Goal: Transaction & Acquisition: Download file/media

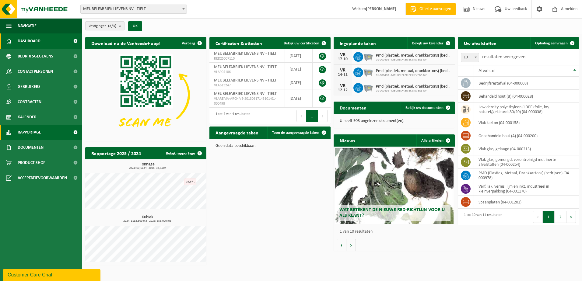
click at [35, 133] on span "Rapportage" at bounding box center [29, 132] width 23 height 15
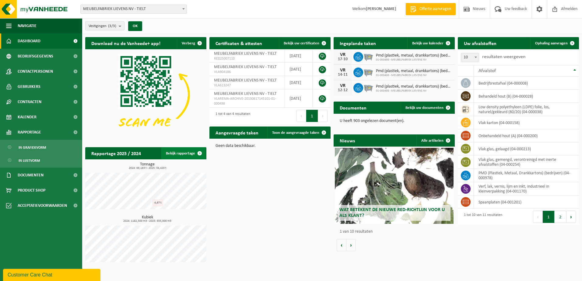
click at [182, 151] on link "Bekijk rapportage" at bounding box center [183, 153] width 45 height 12
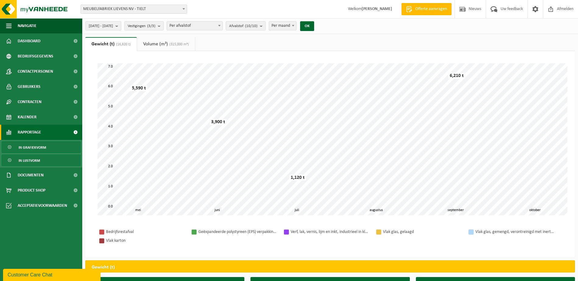
click at [44, 161] on link "In lijstvorm" at bounding box center [41, 161] width 79 height 12
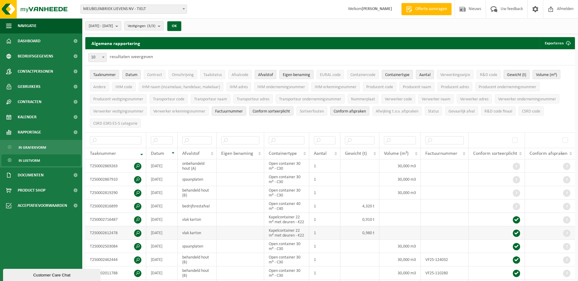
click at [138, 231] on span at bounding box center [137, 233] width 7 height 7
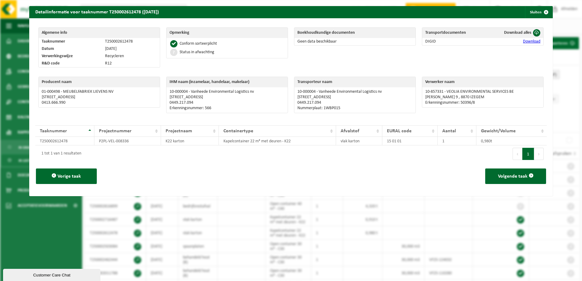
click at [529, 41] on link "Download" at bounding box center [531, 41] width 17 height 5
click at [73, 175] on span "Vorige taak" at bounding box center [69, 176] width 23 height 5
click at [524, 41] on link "Download" at bounding box center [531, 41] width 17 height 5
drag, startPoint x: 227, startPoint y: 171, endPoint x: 239, endPoint y: 172, distance: 12.5
click at [227, 171] on div "Vorige taak Volgende taak" at bounding box center [291, 177] width 512 height 28
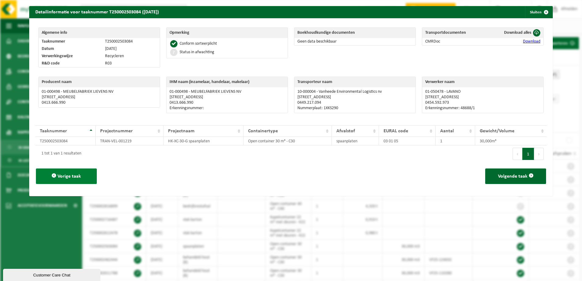
click at [76, 176] on span "Vorige taak" at bounding box center [69, 176] width 23 height 5
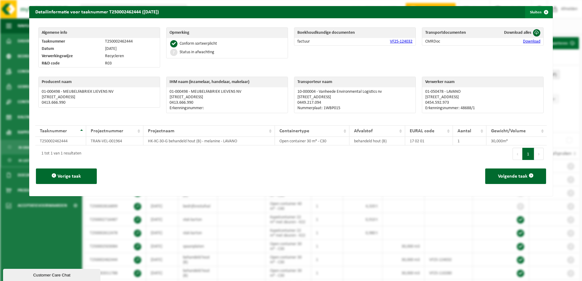
click at [529, 12] on button "Sluiten" at bounding box center [538, 12] width 27 height 12
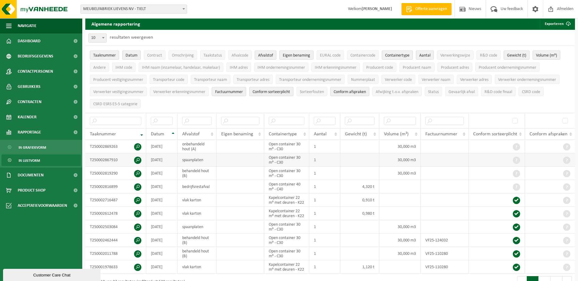
scroll to position [61, 0]
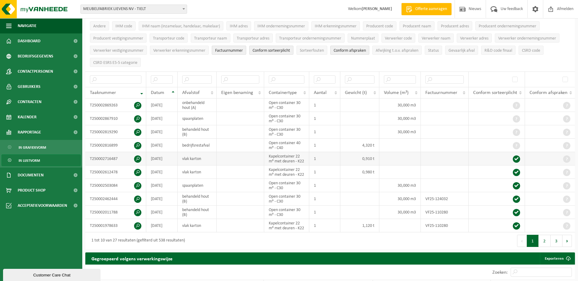
click at [137, 156] on span at bounding box center [137, 159] width 7 height 7
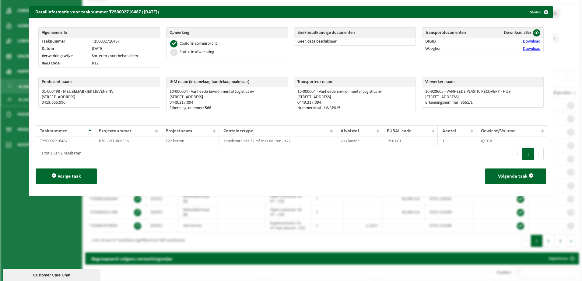
click at [525, 48] on link "Download" at bounding box center [531, 49] width 17 height 5
click at [527, 40] on link "Download" at bounding box center [531, 41] width 17 height 5
click at [528, 12] on button "Sluiten" at bounding box center [538, 12] width 27 height 12
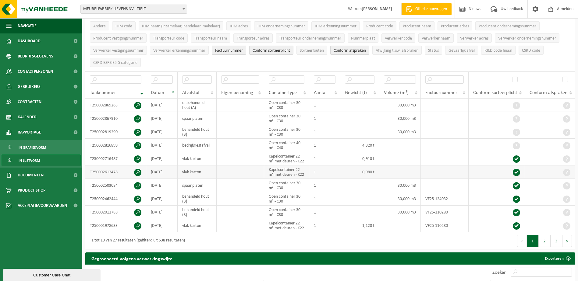
click at [136, 171] on span at bounding box center [137, 172] width 7 height 7
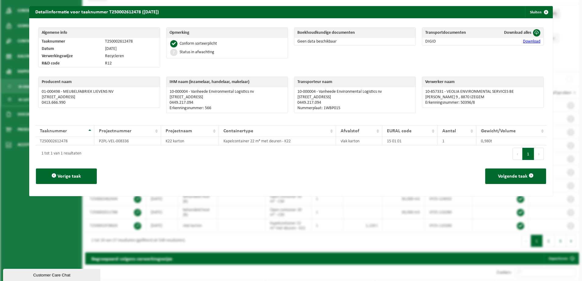
click at [529, 41] on link "Download" at bounding box center [531, 41] width 17 height 5
click at [523, 41] on link "Download" at bounding box center [531, 41] width 17 height 5
click at [527, 42] on link "Download" at bounding box center [531, 41] width 17 height 5
click at [530, 42] on link "Download" at bounding box center [531, 41] width 17 height 5
click at [534, 9] on button "Sluiten" at bounding box center [538, 12] width 27 height 12
